Goal: Task Accomplishment & Management: Manage account settings

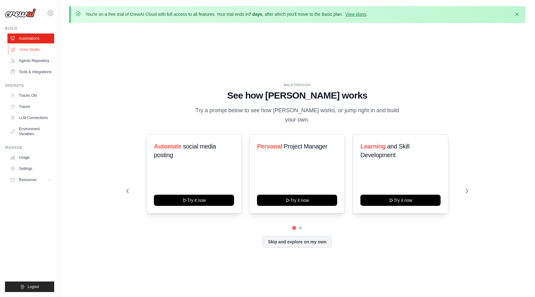
click at [33, 50] on link "Crew Studio" at bounding box center [31, 50] width 47 height 10
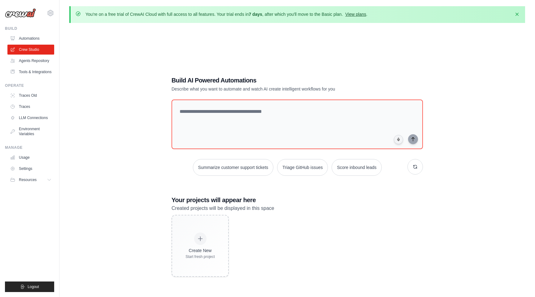
click at [345, 14] on link "View plans" at bounding box center [355, 14] width 21 height 5
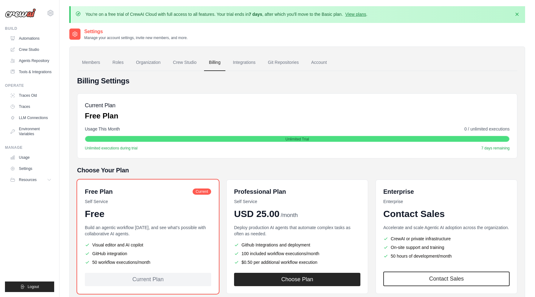
drag, startPoint x: 87, startPoint y: 13, endPoint x: 230, endPoint y: 13, distance: 143.1
click at [230, 13] on p "You're on a free trial of CrewAI Cloud with full access to all features. Your t…" at bounding box center [226, 14] width 282 height 6
drag, startPoint x: 209, startPoint y: 14, endPoint x: 338, endPoint y: 19, distance: 129.2
click at [338, 19] on div "You're on a free trial of CrewAI Cloud with full access to all features. Your t…" at bounding box center [297, 14] width 456 height 17
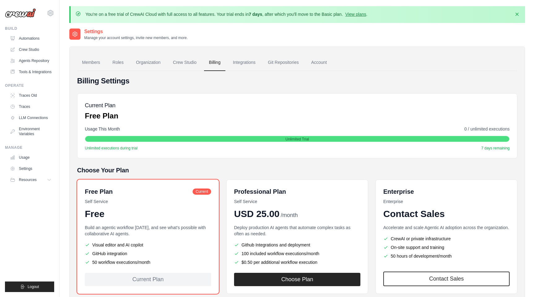
click at [338, 19] on div "You're on a free trial of CrewAI Cloud with full access to all features. Your t…" at bounding box center [297, 14] width 456 height 17
drag, startPoint x: 207, startPoint y: 12, endPoint x: 264, endPoint y: 17, distance: 57.5
click at [264, 17] on p "You're on a free trial of CrewAI Cloud with full access to all features. Your t…" at bounding box center [226, 14] width 282 height 6
drag, startPoint x: 256, startPoint y: 14, endPoint x: 332, endPoint y: 14, distance: 76.2
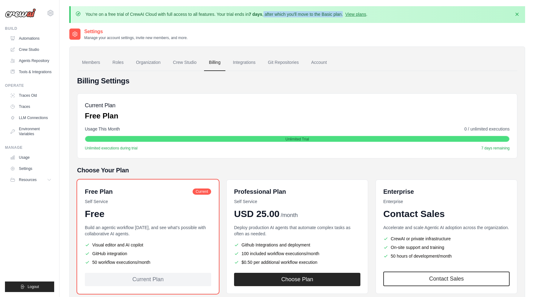
click at [332, 14] on p "You're on a free trial of CrewAI Cloud with full access to all features. Your t…" at bounding box center [226, 14] width 282 height 6
click at [331, 14] on p "You're on a free trial of CrewAI Cloud with full access to all features. Your t…" at bounding box center [226, 14] width 282 height 6
